Goal: Information Seeking & Learning: Learn about a topic

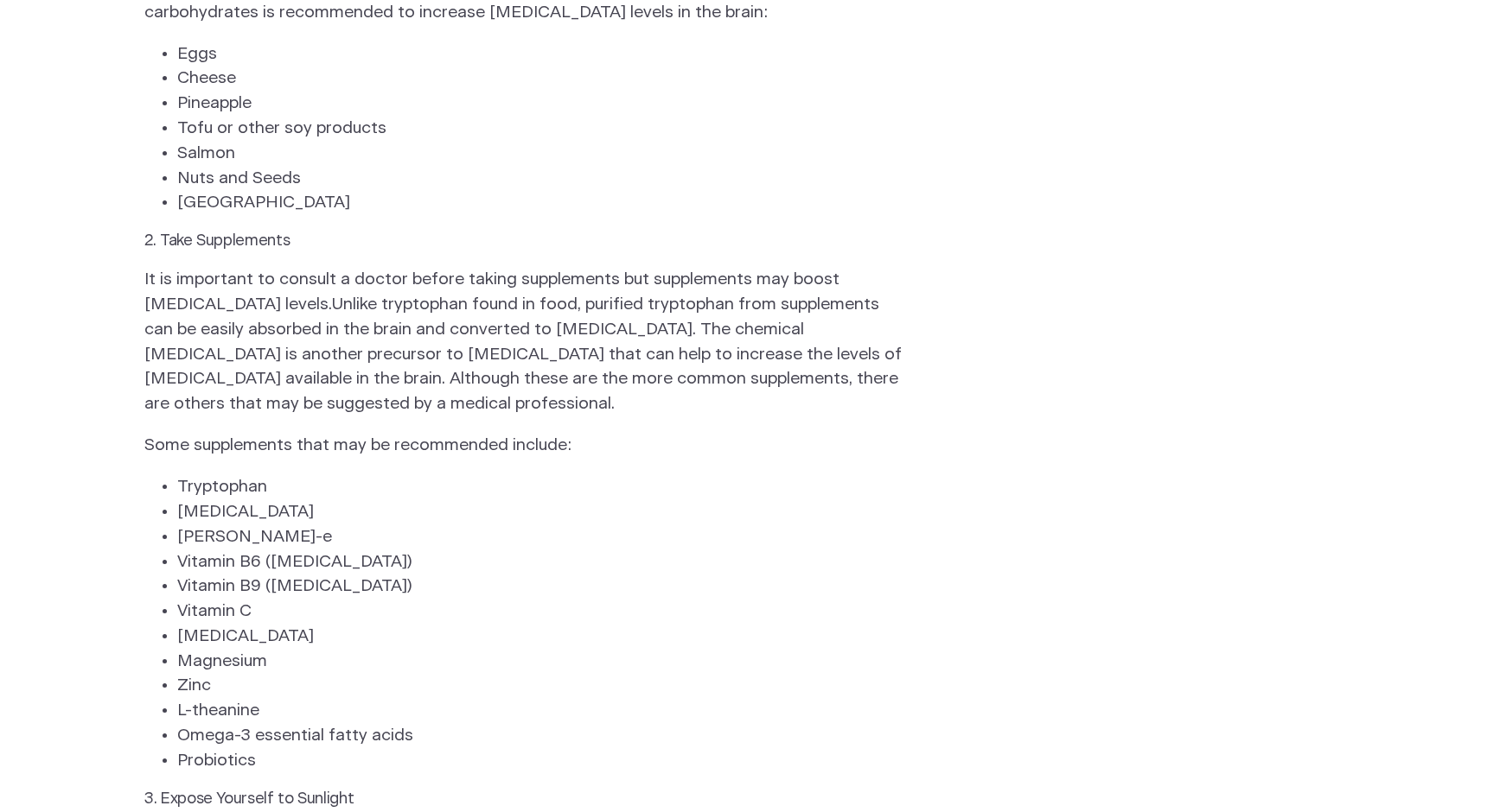
scroll to position [2195, 0]
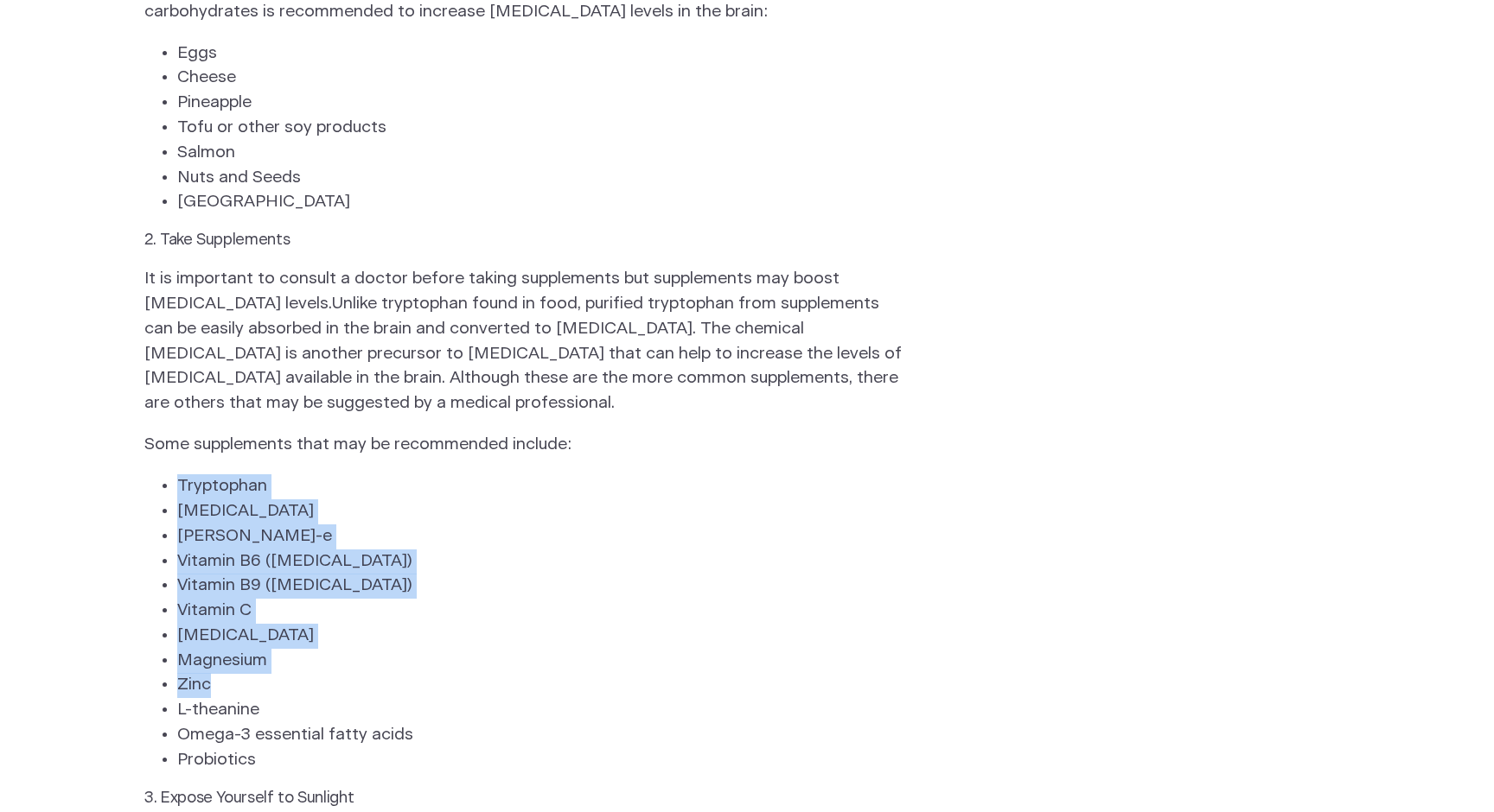
drag, startPoint x: 160, startPoint y: 271, endPoint x: 328, endPoint y: 488, distance: 274.4
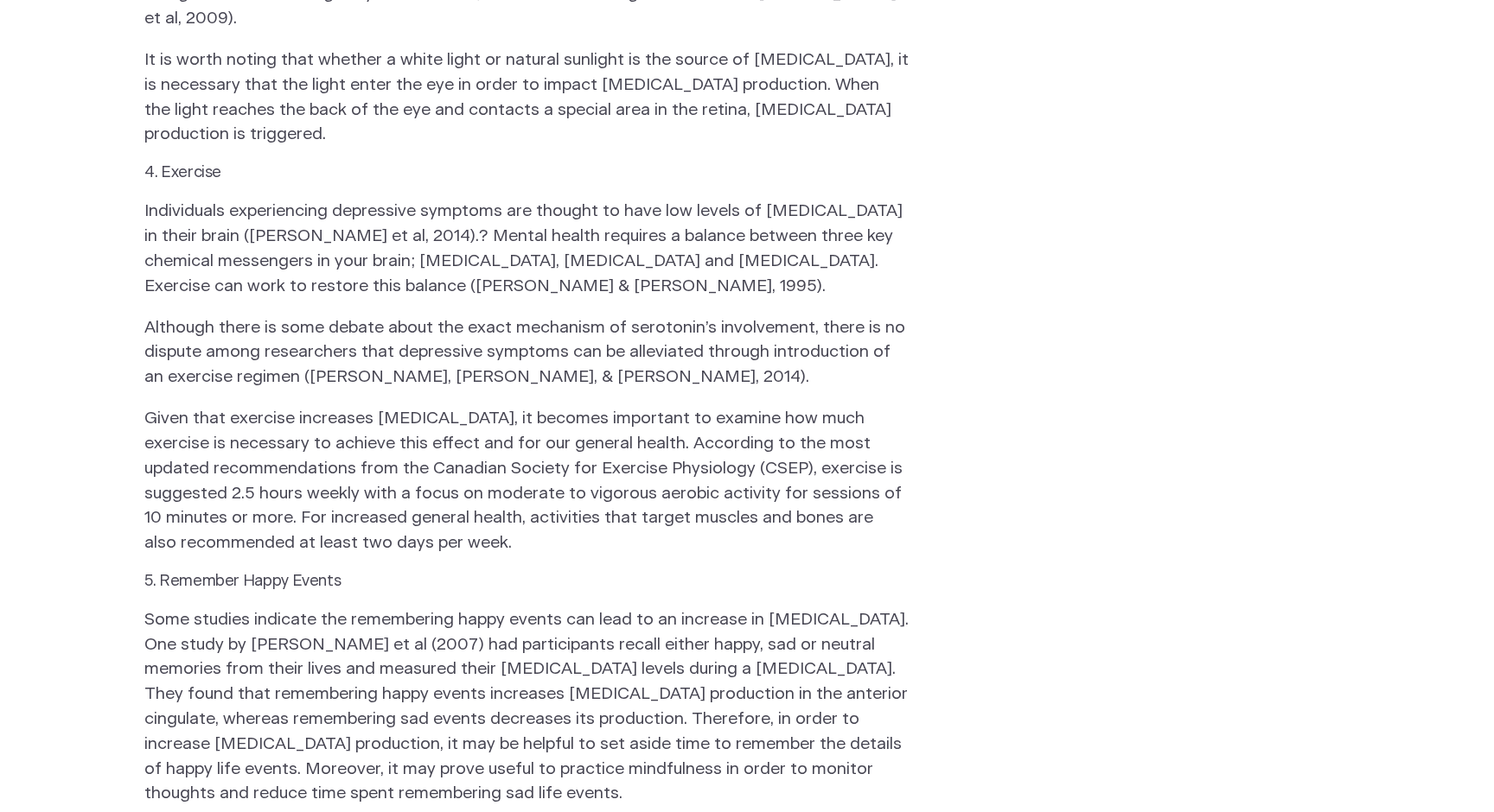
scroll to position [3211, 0]
drag, startPoint x: 654, startPoint y: 260, endPoint x: 732, endPoint y: 259, distance: 78.0
click at [732, 408] on p "Given that exercise increases [MEDICAL_DATA], it becomes important to examine h…" at bounding box center [526, 482] width 764 height 149
drag, startPoint x: 652, startPoint y: 260, endPoint x: 786, endPoint y: 264, distance: 134.1
click at [787, 408] on p "Given that exercise increases [MEDICAL_DATA], it becomes important to examine h…" at bounding box center [526, 482] width 764 height 149
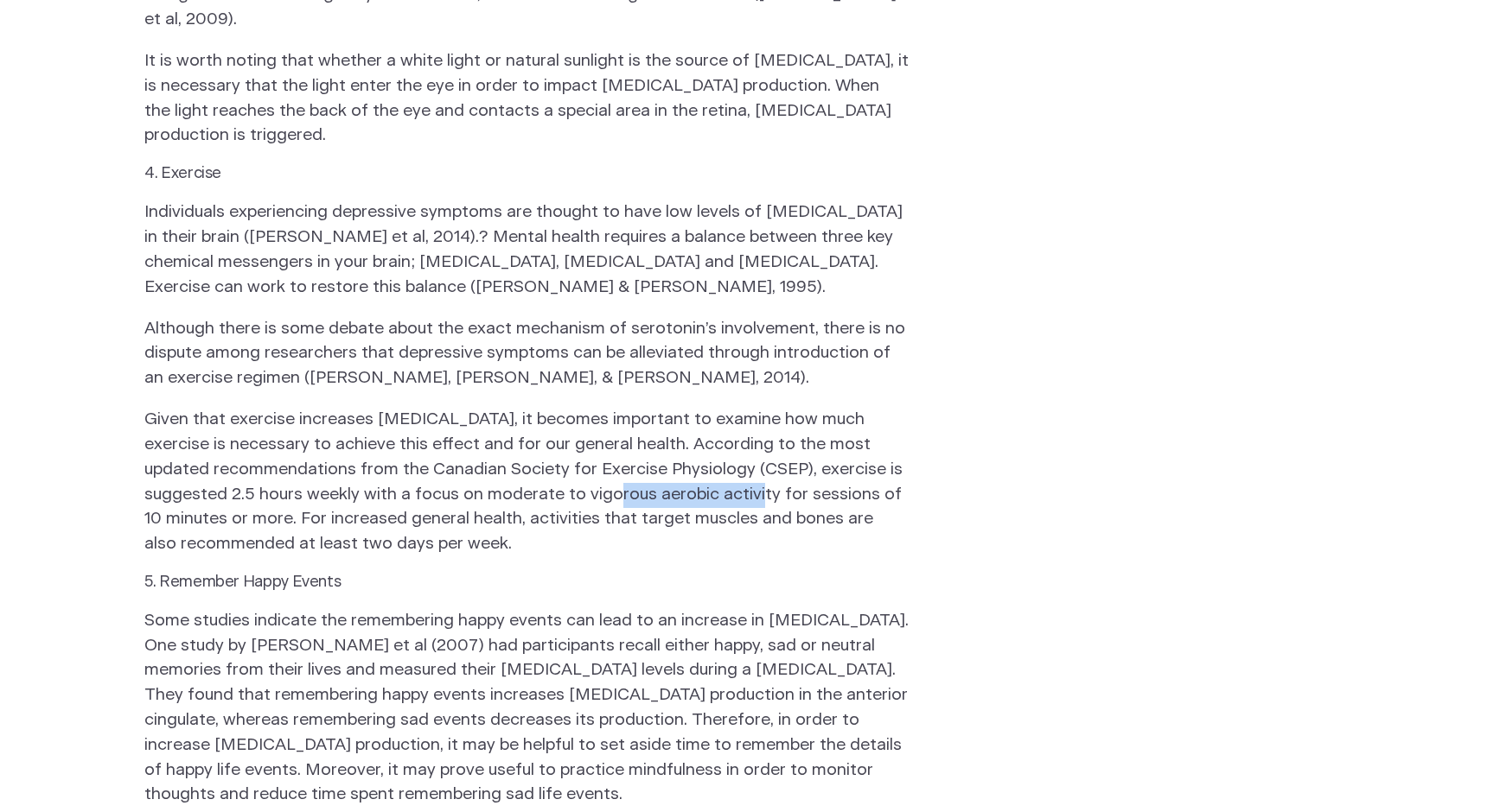
click at [694, 408] on p "Given that exercise increases [MEDICAL_DATA], it becomes important to examine h…" at bounding box center [526, 482] width 764 height 149
click at [692, 408] on p "Given that exercise increases [MEDICAL_DATA], it becomes important to examine h…" at bounding box center [526, 482] width 764 height 149
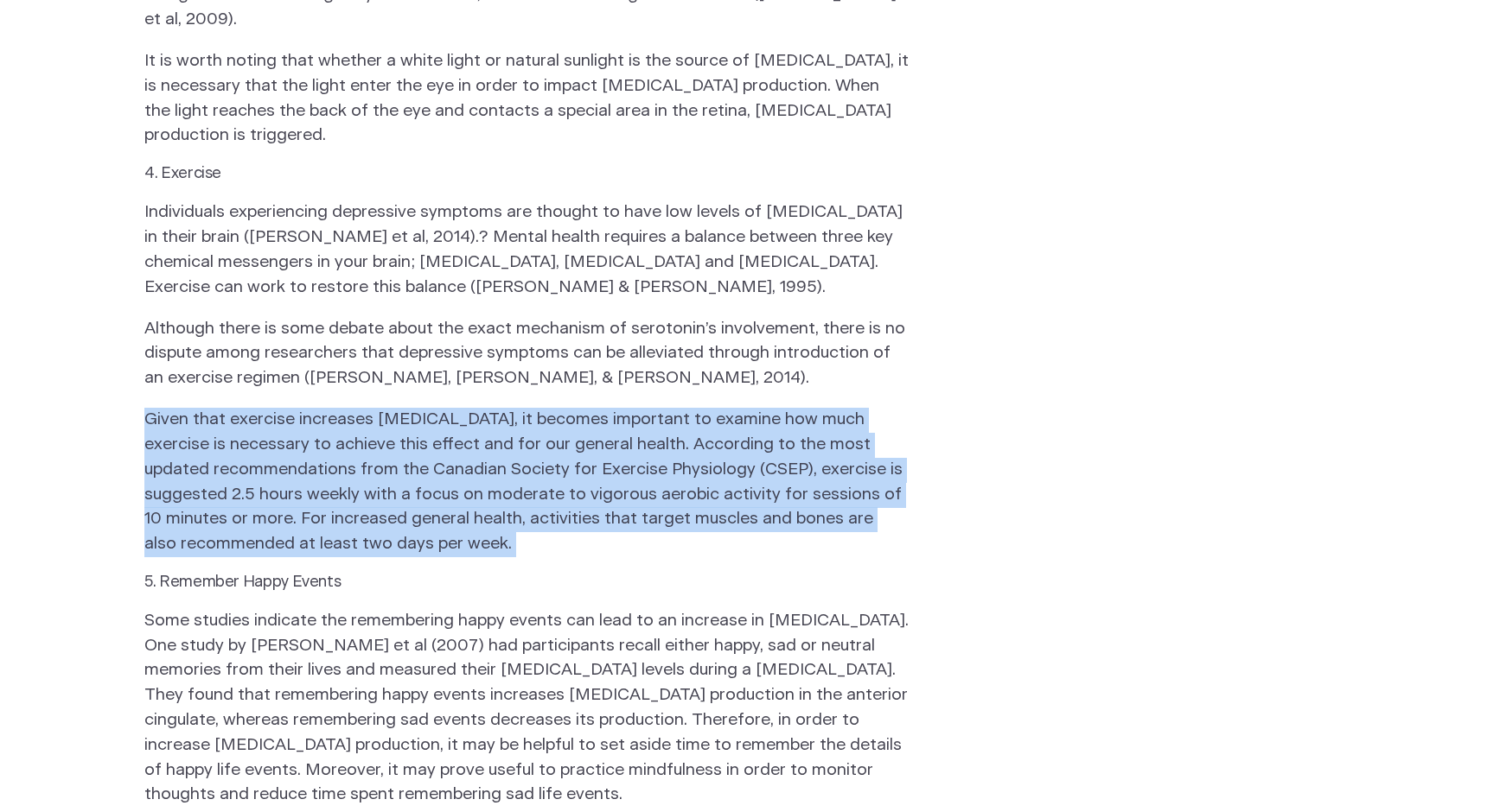
click at [692, 408] on p "Given that exercise increases [MEDICAL_DATA], it becomes important to examine h…" at bounding box center [526, 482] width 764 height 149
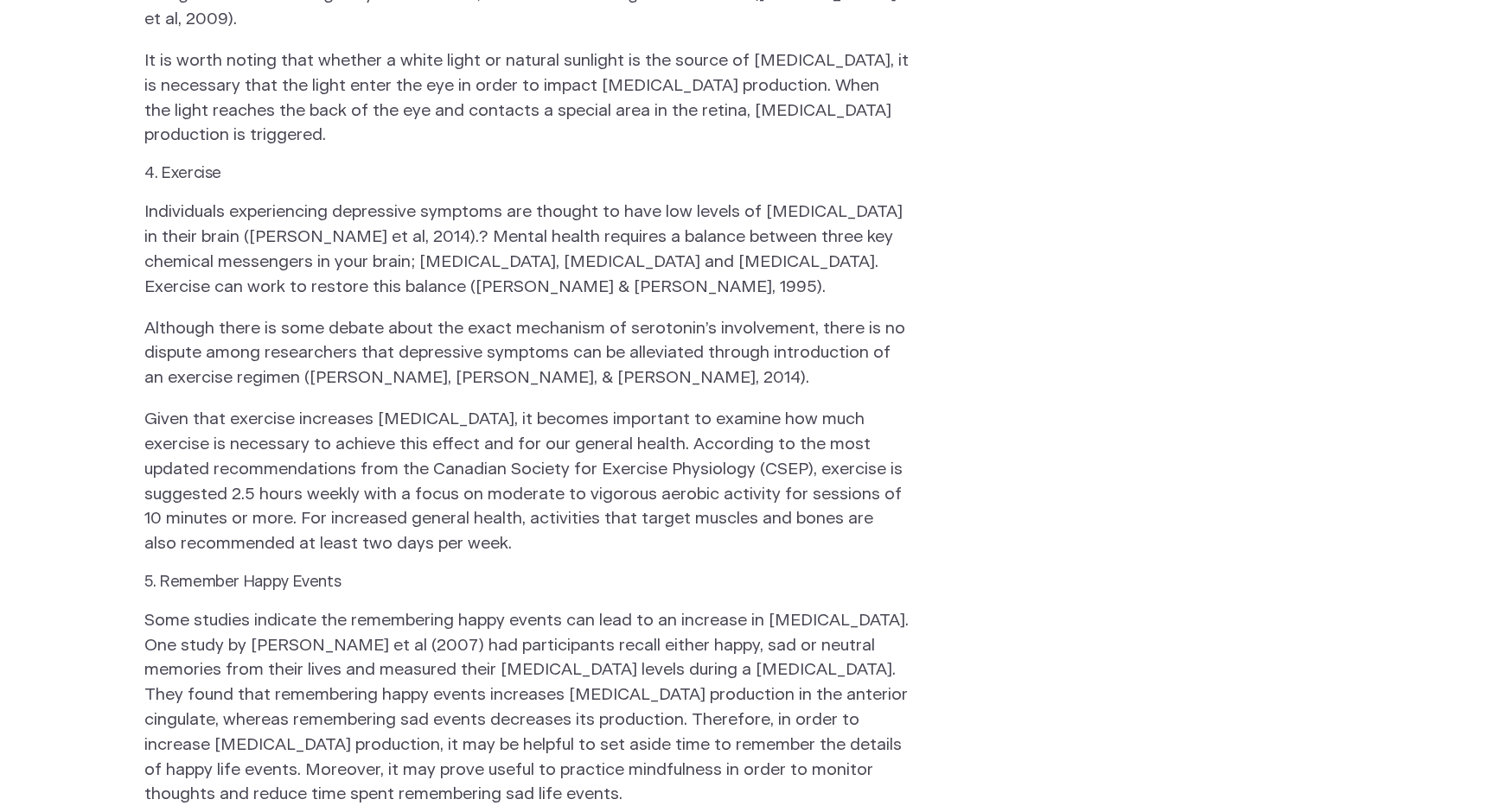
click at [830, 609] on p "Some studies indicate the remembering happy events can lead to an increase in […" at bounding box center [526, 709] width 764 height 199
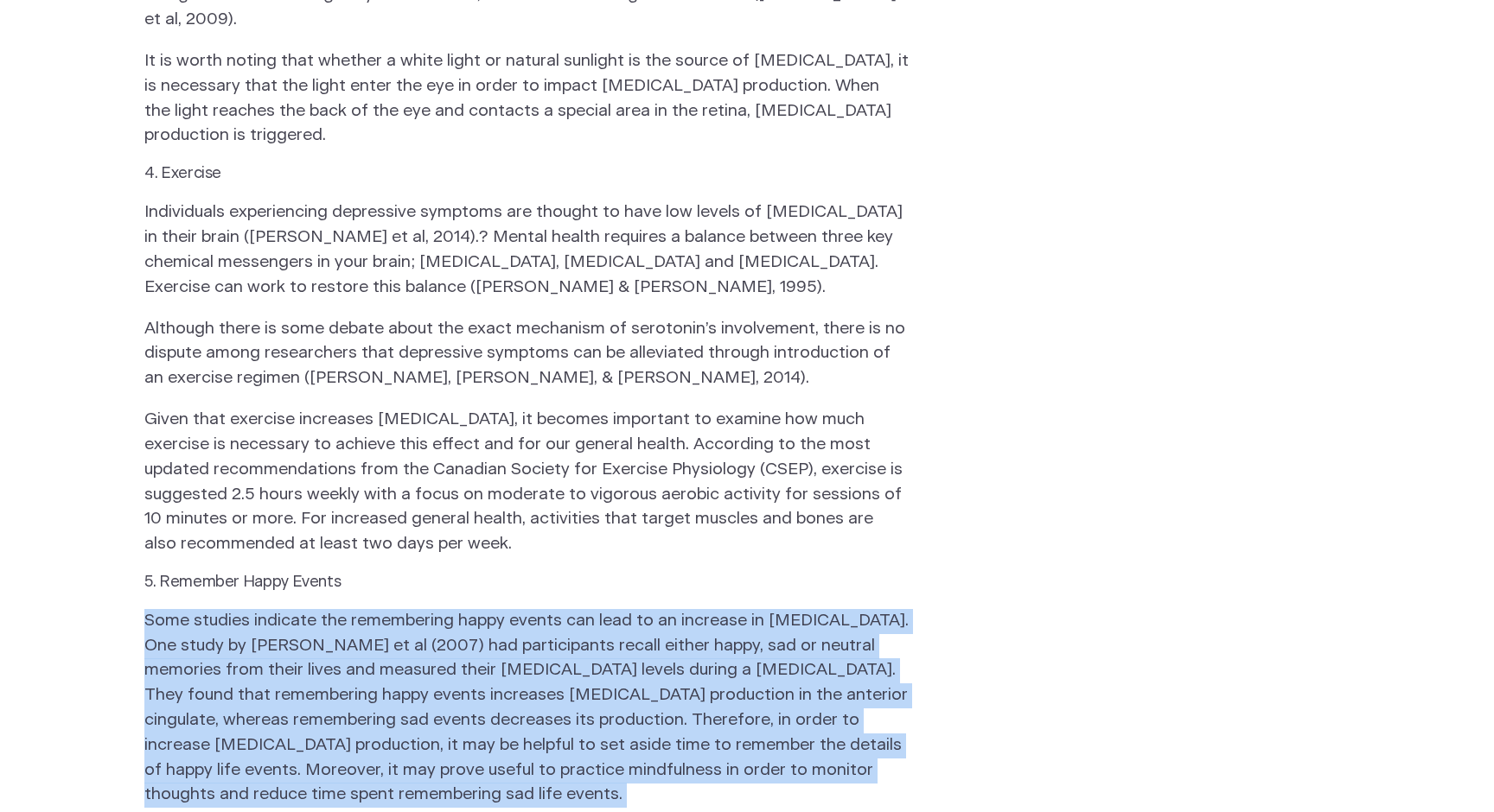
click at [830, 609] on p "Some studies indicate the remembering happy events can lead to an increase in […" at bounding box center [526, 709] width 764 height 199
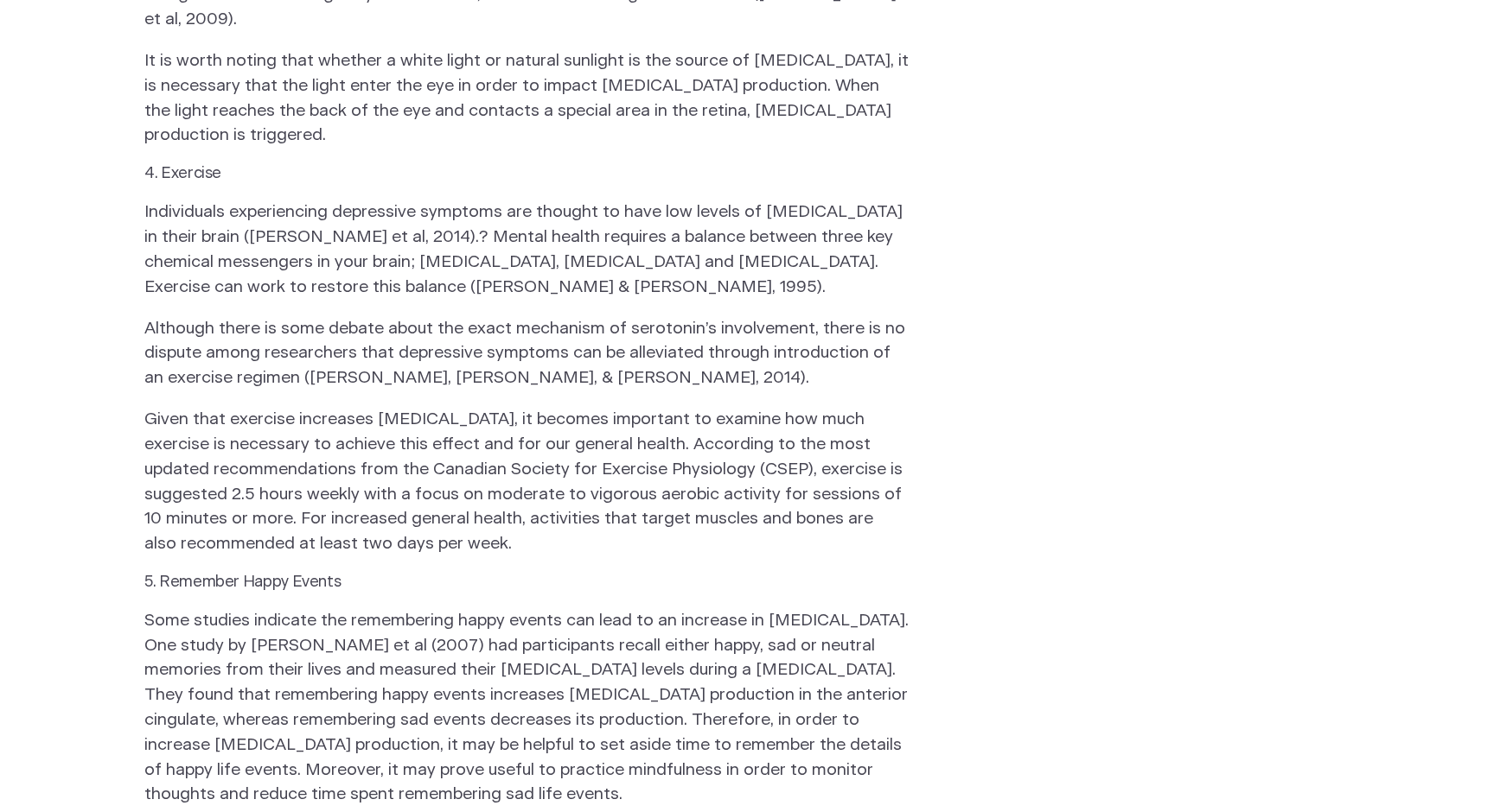
click at [808, 609] on p "Some studies indicate the remembering happy events can lead to an increase in […" at bounding box center [526, 709] width 764 height 199
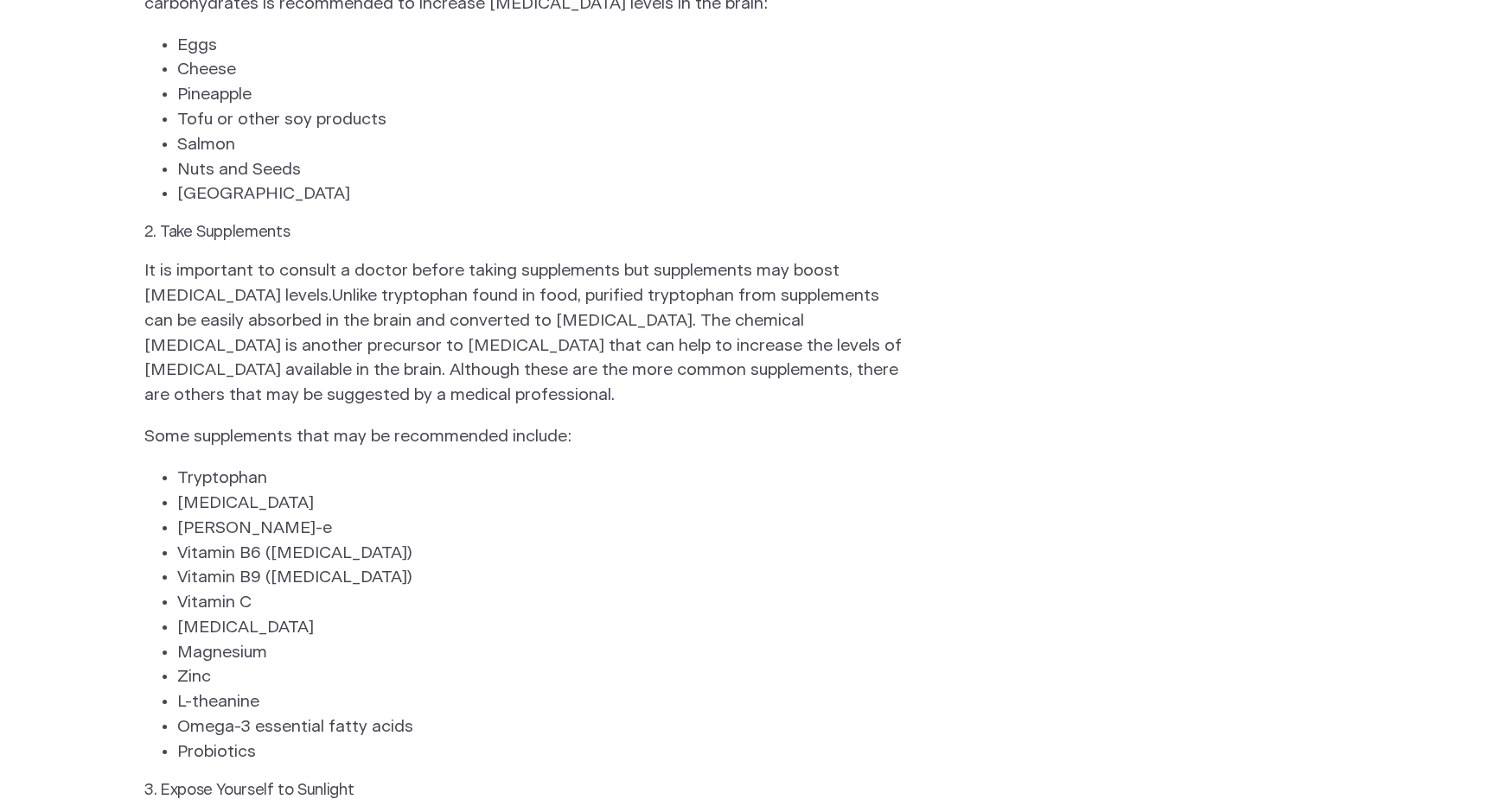
scroll to position [2205, 0]
